Goal: Check status: Check status

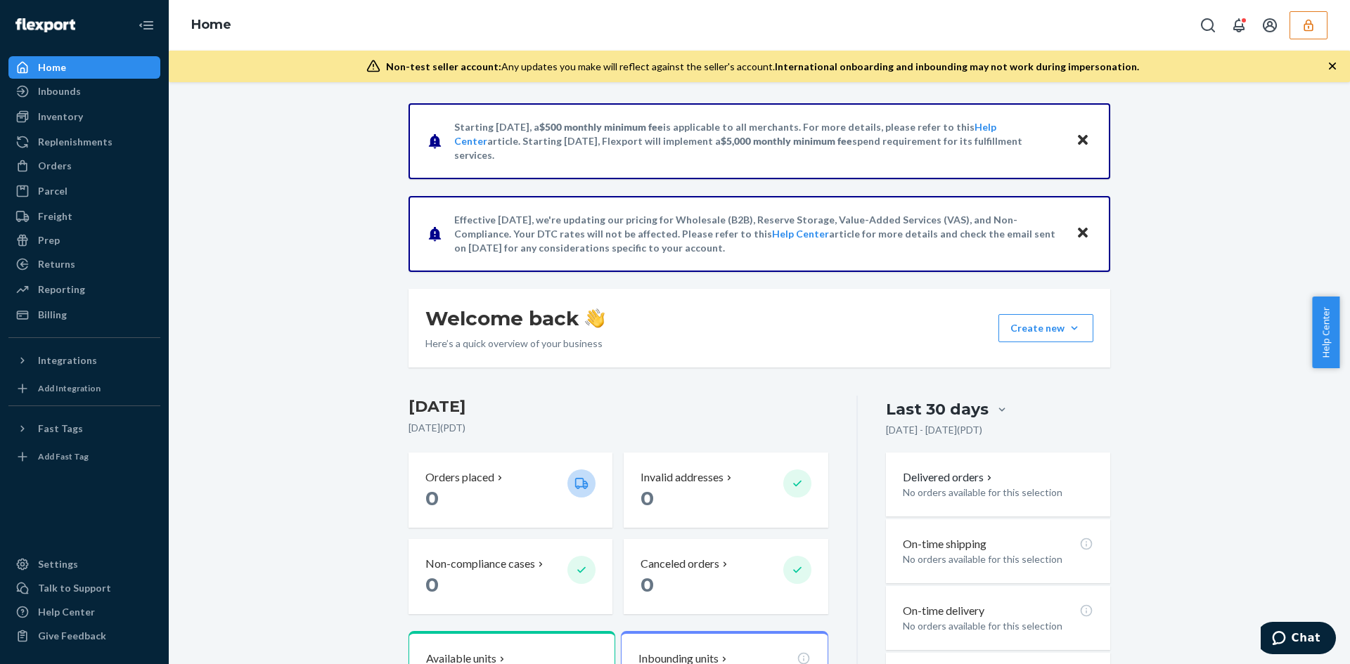
click at [652, 32] on icon "button" at bounding box center [1308, 25] width 14 height 14
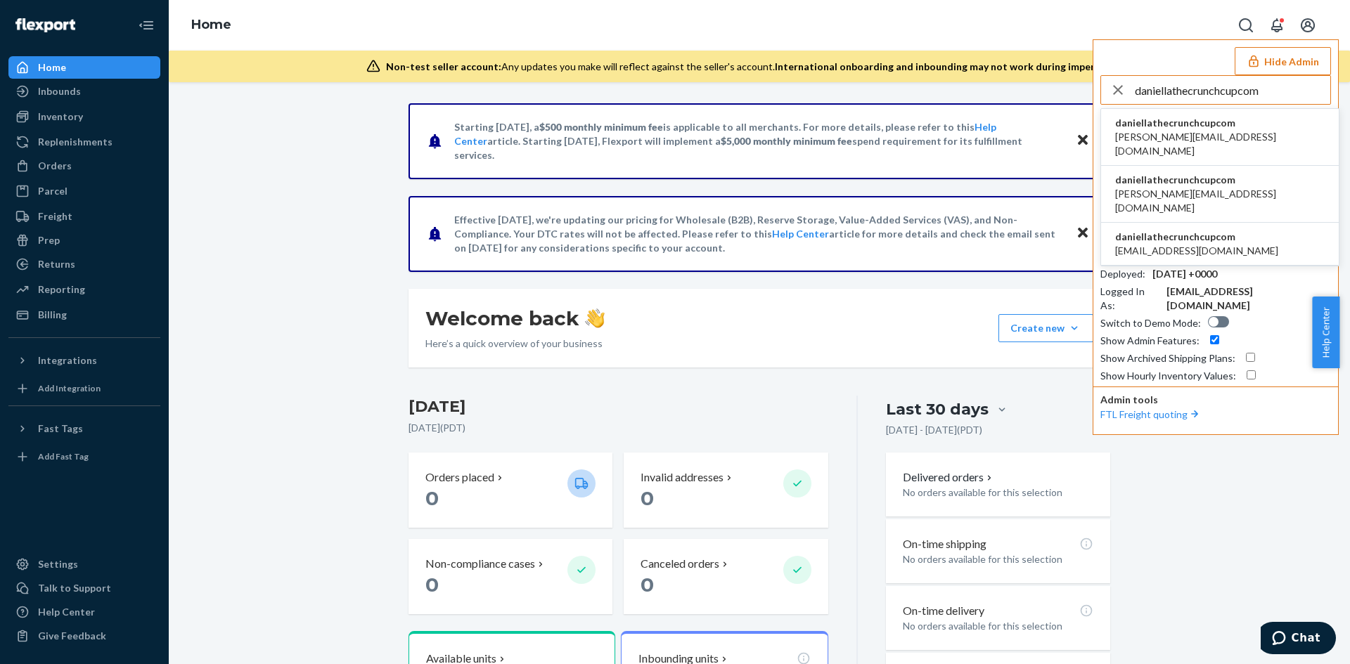
type input "daniellathecrunchcupcom"
click at [652, 139] on span "[PERSON_NAME][EMAIL_ADDRESS][DOMAIN_NAME]" at bounding box center [1220, 144] width 210 height 28
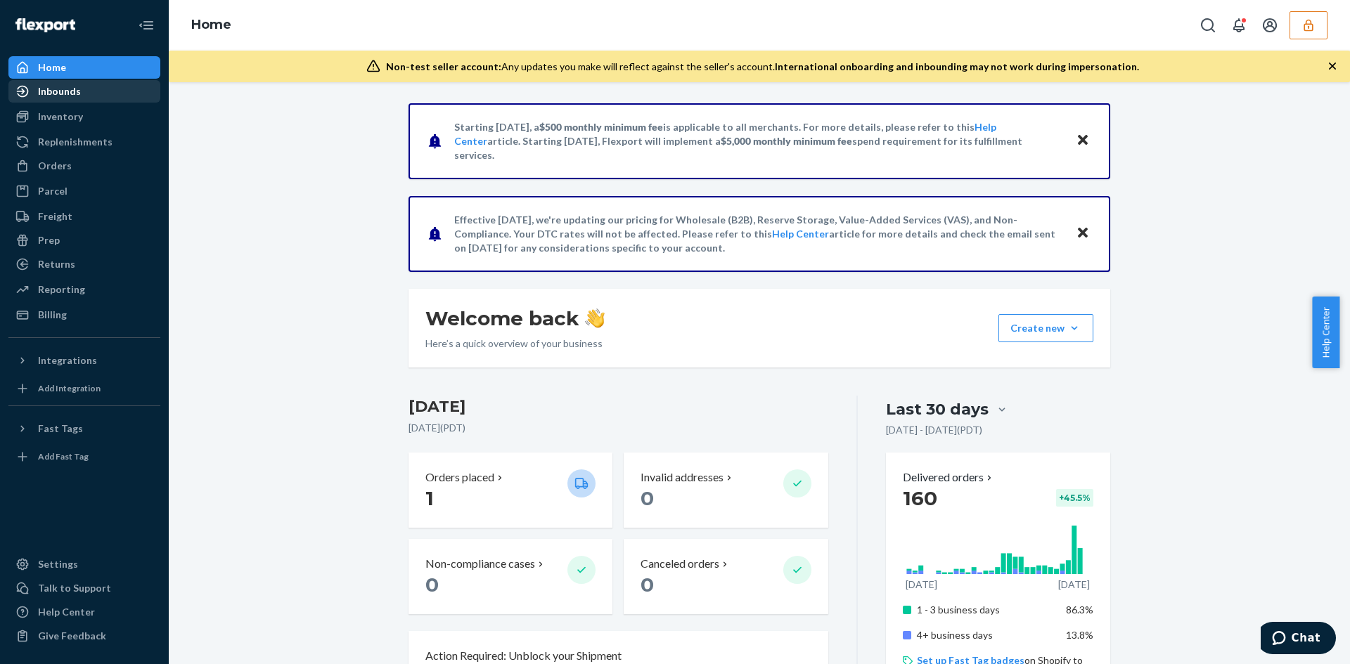
click at [42, 89] on div "Inbounds" at bounding box center [59, 91] width 43 height 14
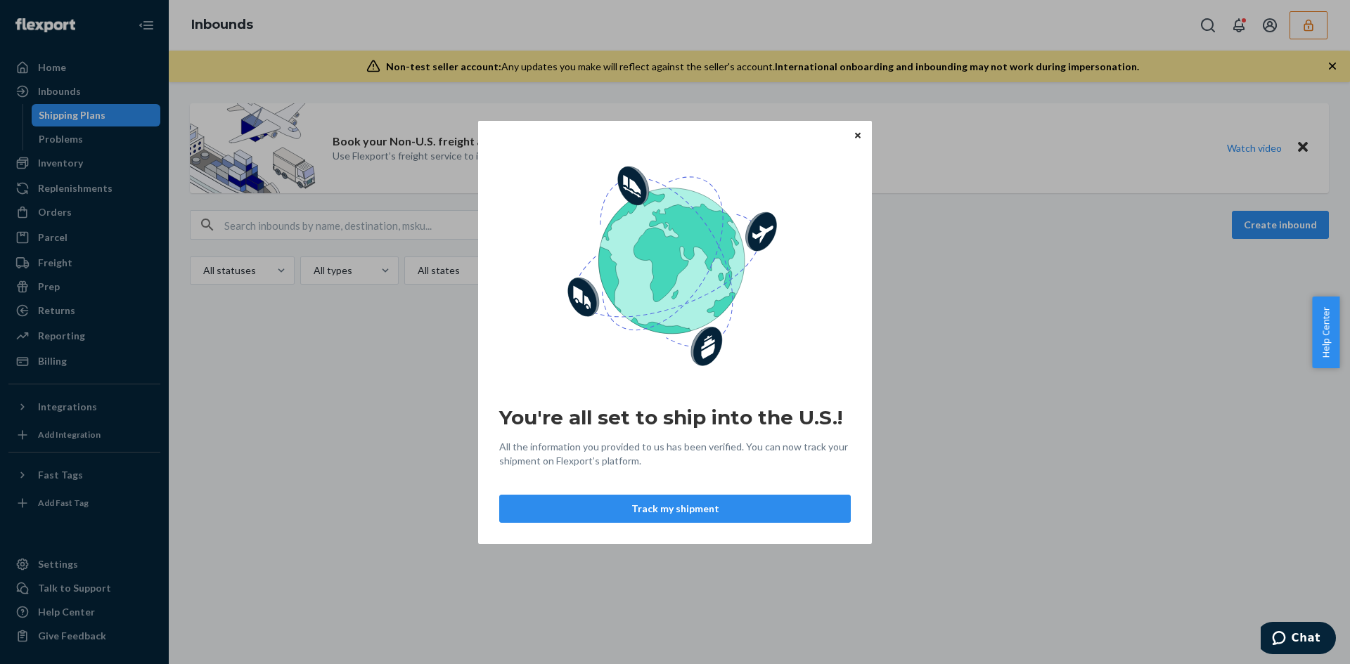
click at [870, 131] on div "You're all set to ship into the U.S.! All the information you provided to us ha…" at bounding box center [675, 331] width 394 height 423
click at [851, 140] on button "Close" at bounding box center [858, 134] width 14 height 15
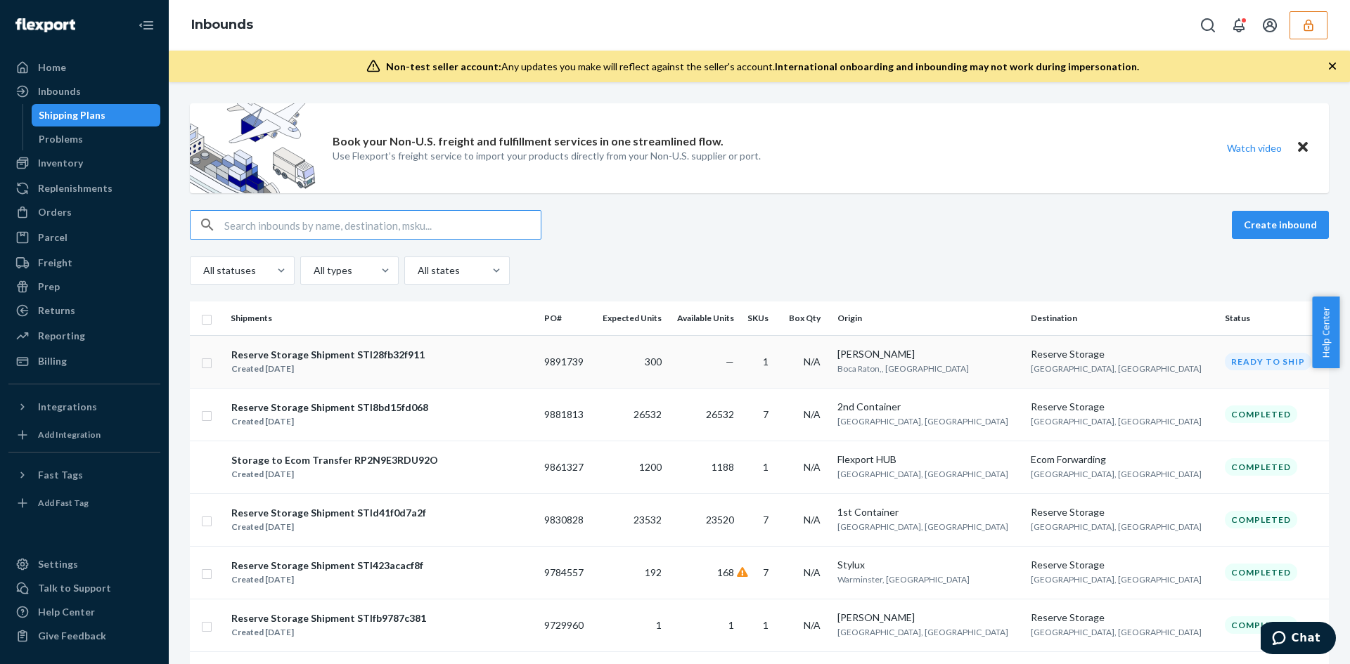
click at [593, 368] on td "9891739" at bounding box center [566, 361] width 54 height 53
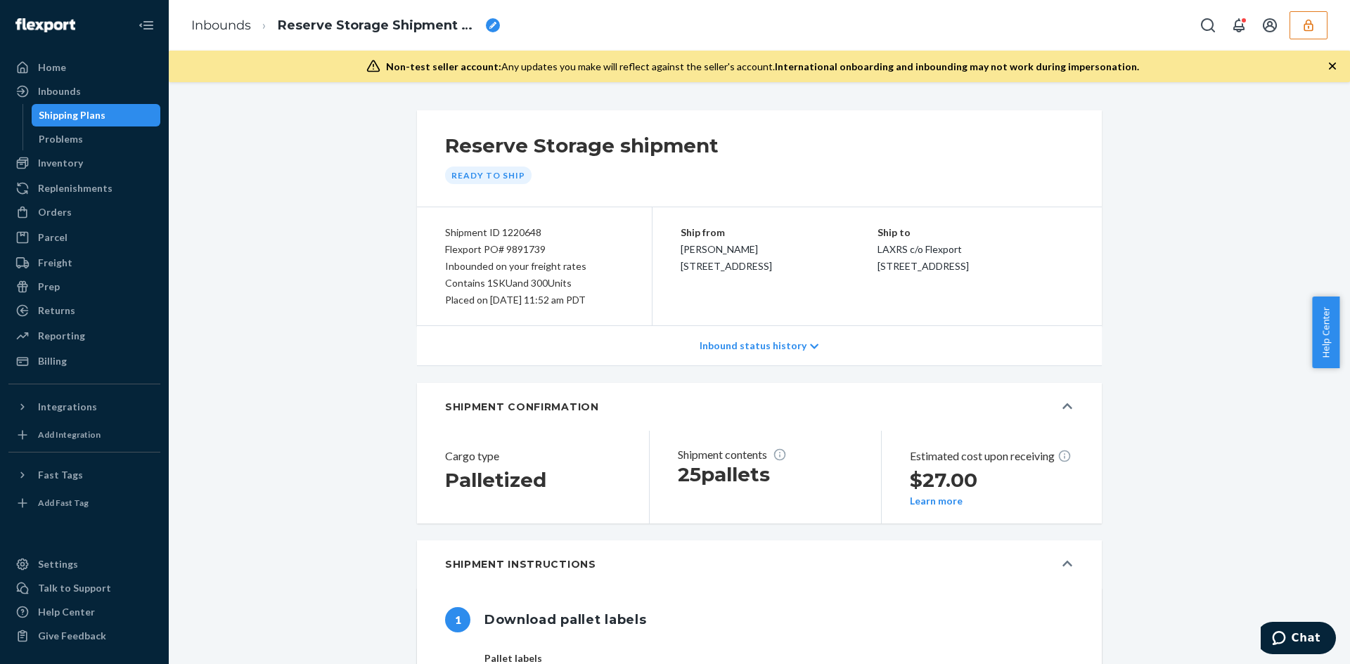
type input "391906495603"
click at [539, 250] on div "Flexport PO# 9891739" at bounding box center [534, 249] width 179 height 17
click at [536, 250] on div "Flexport PO# 9891739" at bounding box center [534, 249] width 179 height 17
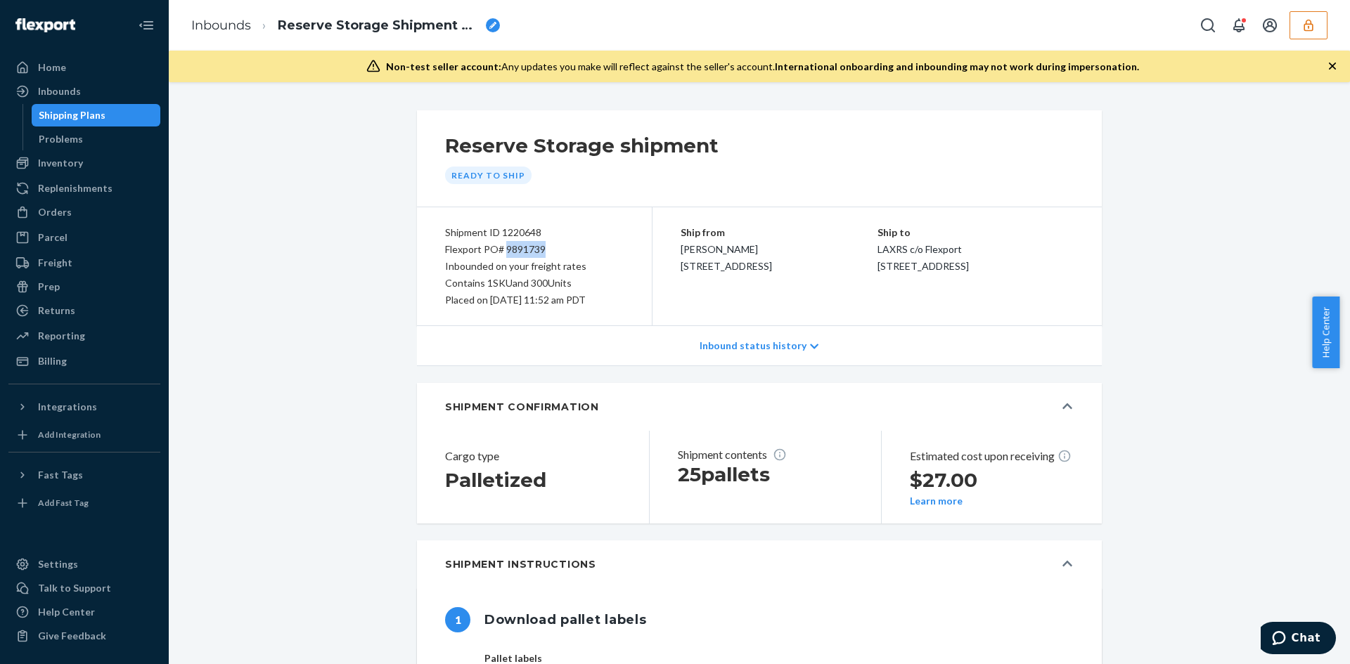
copy div "9891739"
